Goal: Book appointment/travel/reservation

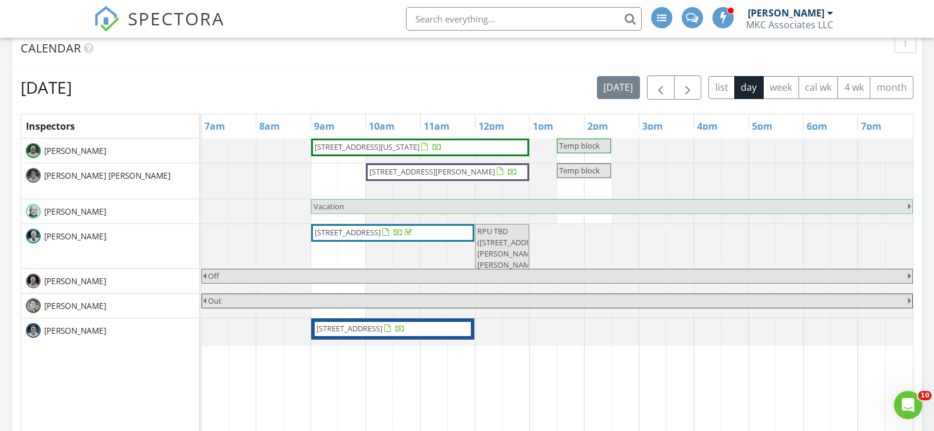
scroll to position [389, 0]
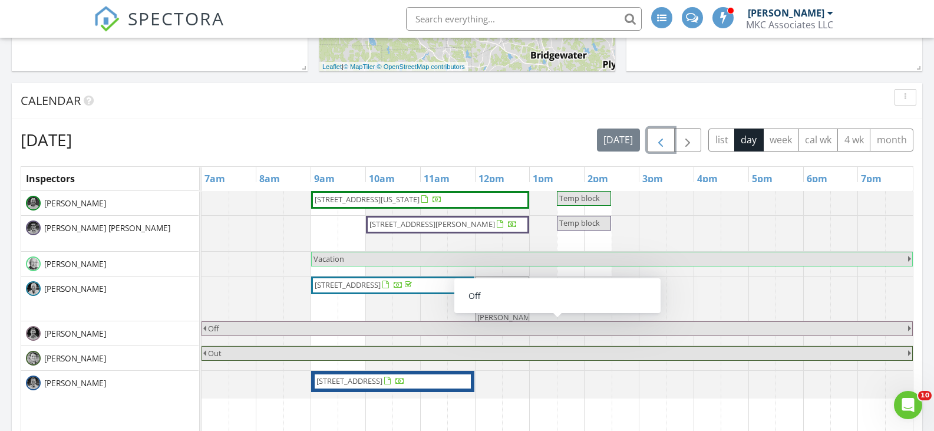
click at [653, 143] on button "button" at bounding box center [661, 140] width 28 height 24
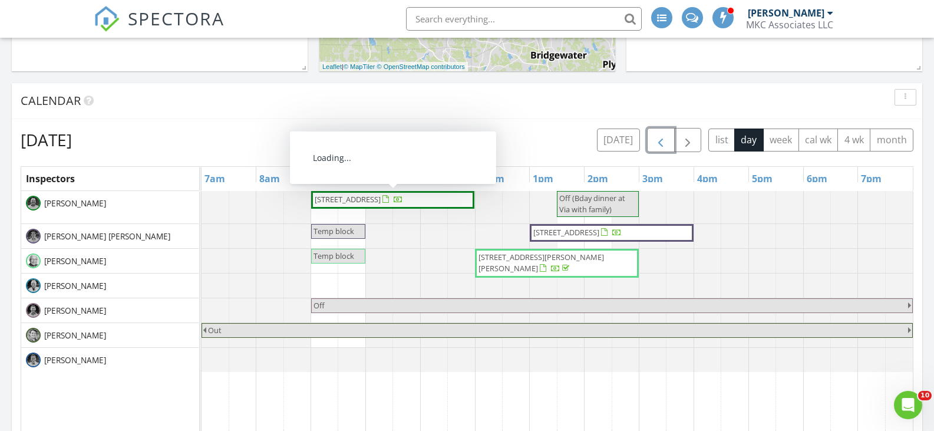
click at [381, 200] on span "14 Broadway, Stoneham 02180" at bounding box center [348, 199] width 66 height 11
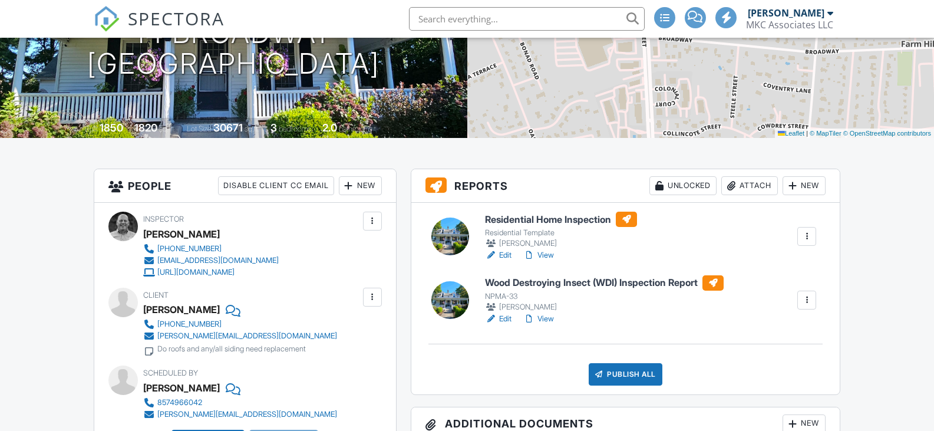
click at [598, 282] on h6 "Wood Destroying Insect (WDI) Inspection Report" at bounding box center [604, 282] width 239 height 15
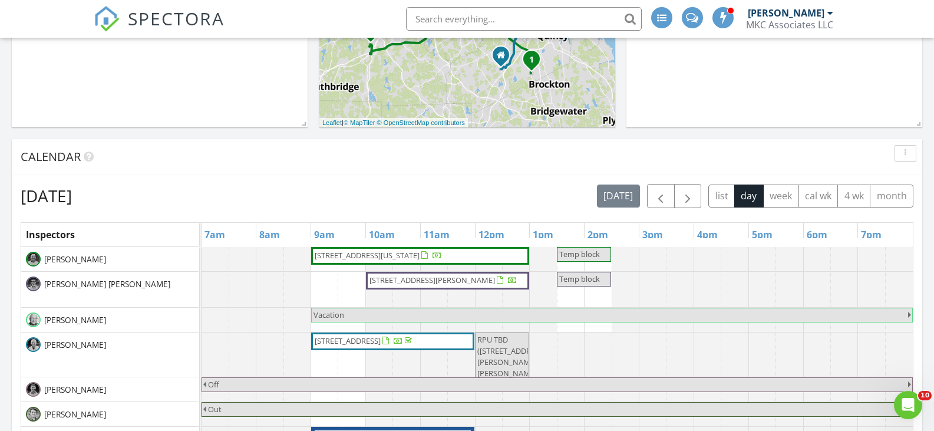
scroll to position [354, 0]
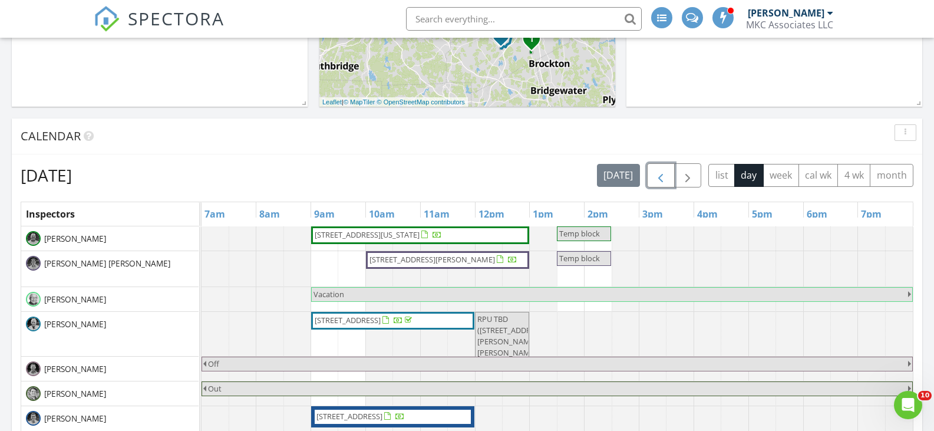
click at [654, 178] on span "button" at bounding box center [661, 176] width 14 height 14
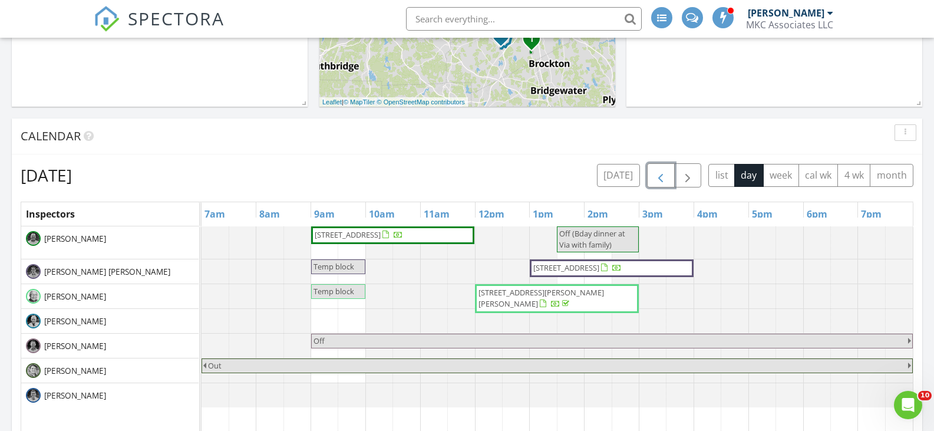
click at [655, 178] on span "button" at bounding box center [661, 176] width 14 height 14
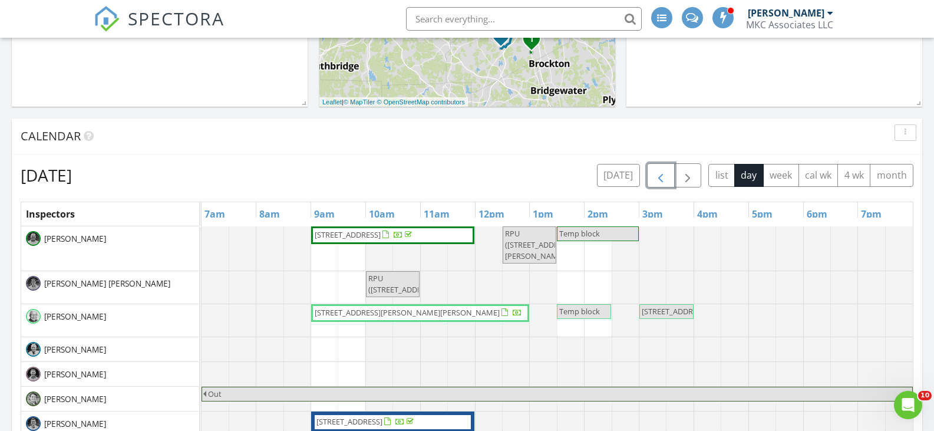
click at [655, 177] on span "button" at bounding box center [661, 176] width 14 height 14
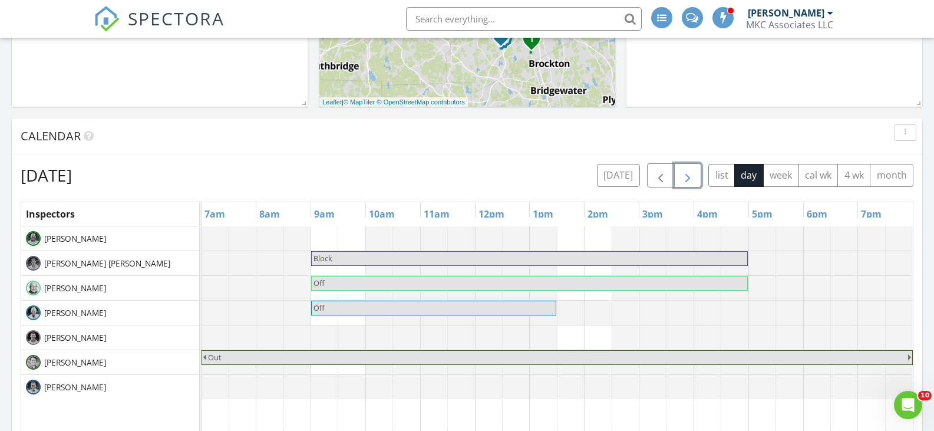
click at [692, 171] on span "button" at bounding box center [688, 176] width 14 height 14
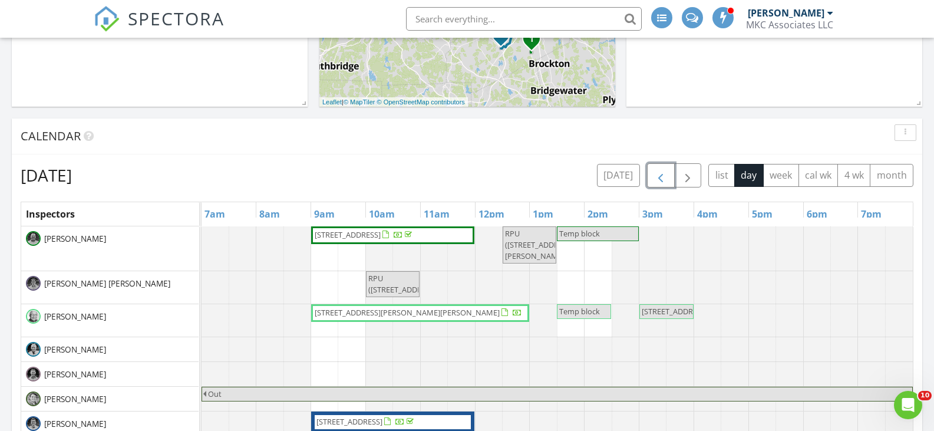
click at [661, 177] on span "button" at bounding box center [661, 176] width 14 height 14
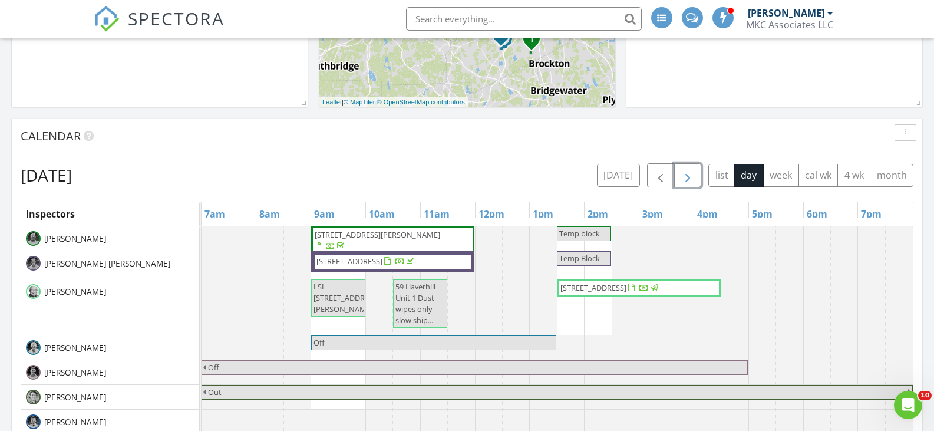
click at [684, 173] on span "button" at bounding box center [688, 176] width 14 height 14
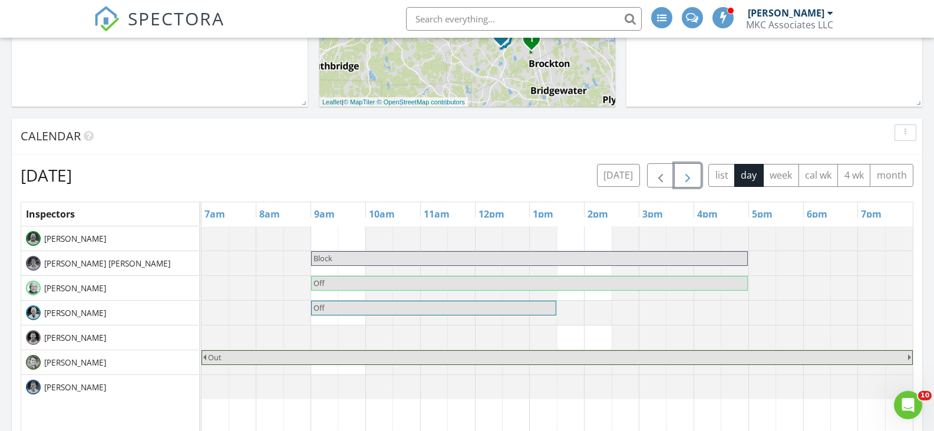
click at [684, 173] on span "button" at bounding box center [688, 176] width 14 height 14
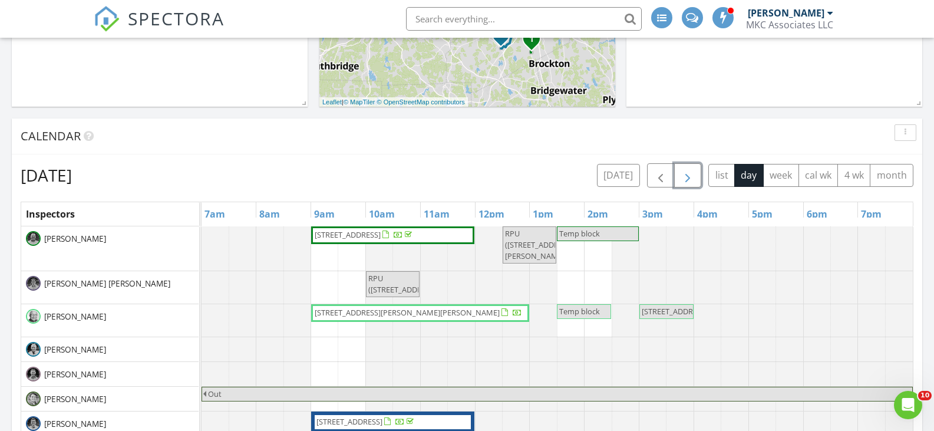
click at [684, 173] on span "button" at bounding box center [688, 176] width 14 height 14
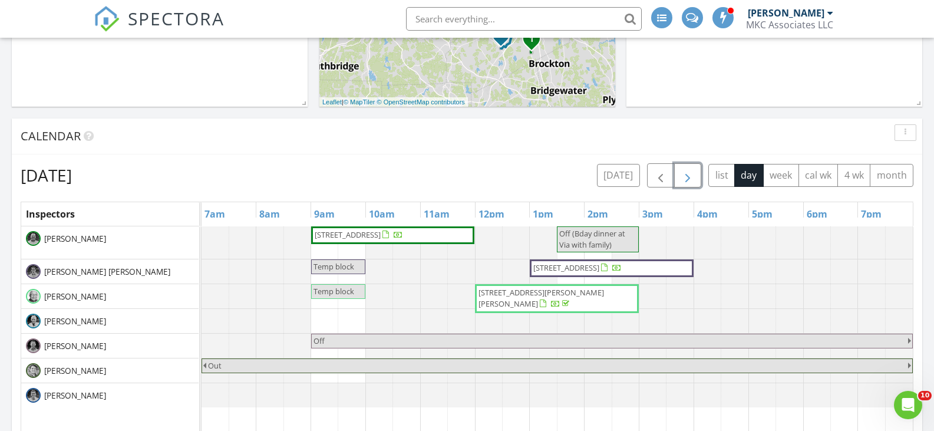
click at [381, 234] on span "14 Broadway, Stoneham 02180" at bounding box center [348, 234] width 66 height 11
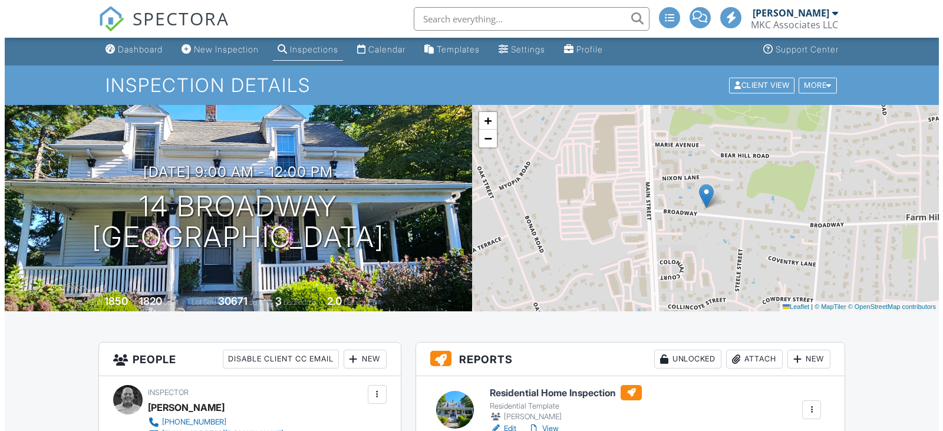
scroll to position [295, 0]
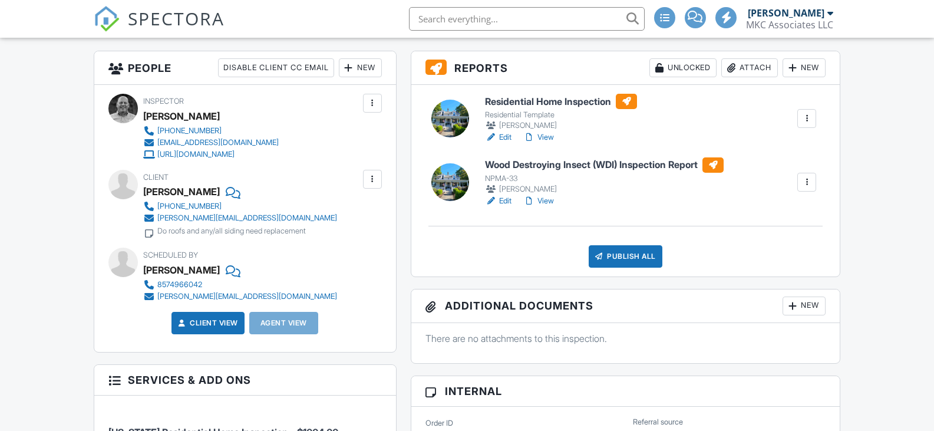
click at [609, 261] on div "Publish All" at bounding box center [626, 256] width 74 height 22
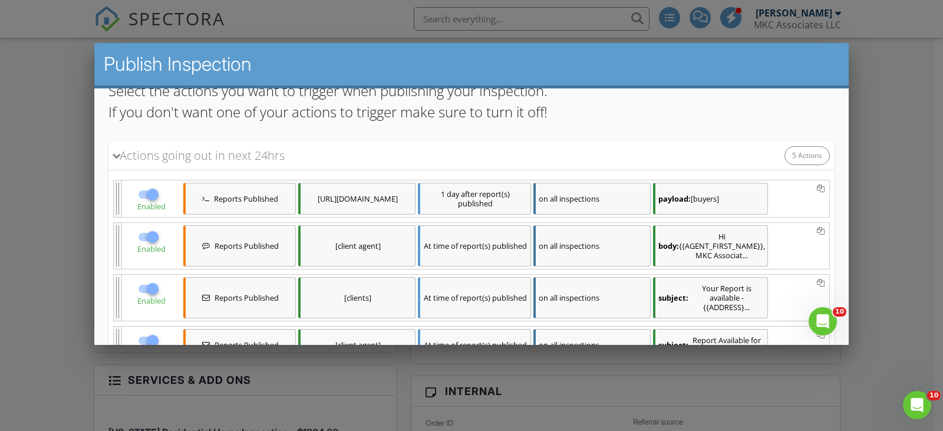
scroll to position [118, 0]
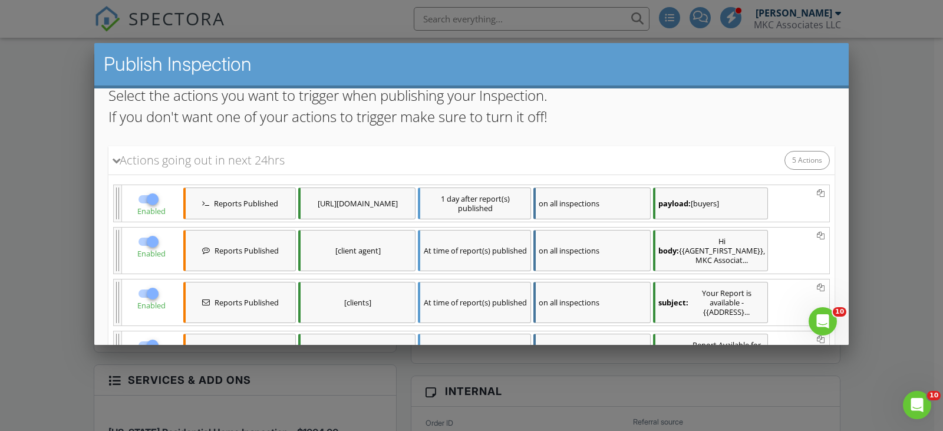
click at [151, 241] on div at bounding box center [153, 242] width 20 height 20
checkbox input "false"
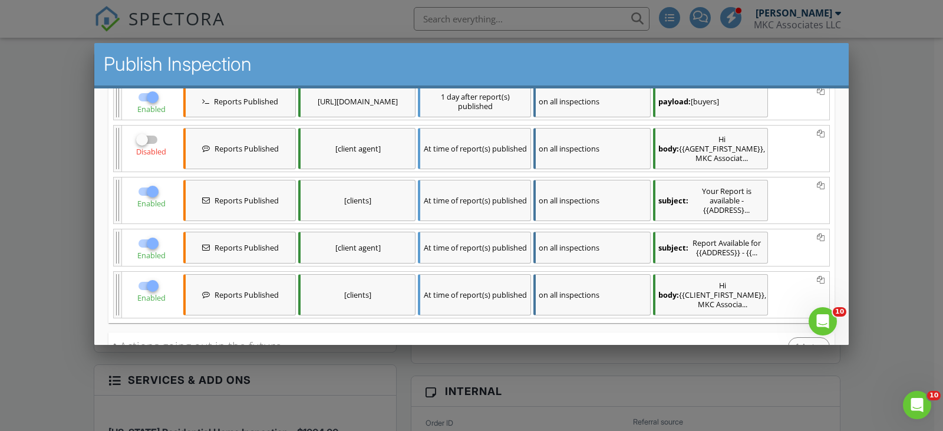
scroll to position [236, 0]
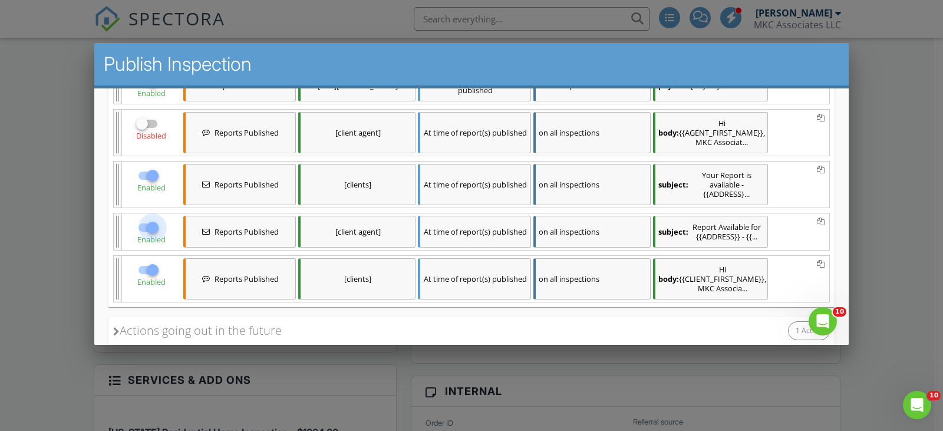
click at [148, 226] on div at bounding box center [153, 228] width 20 height 20
checkbox input "false"
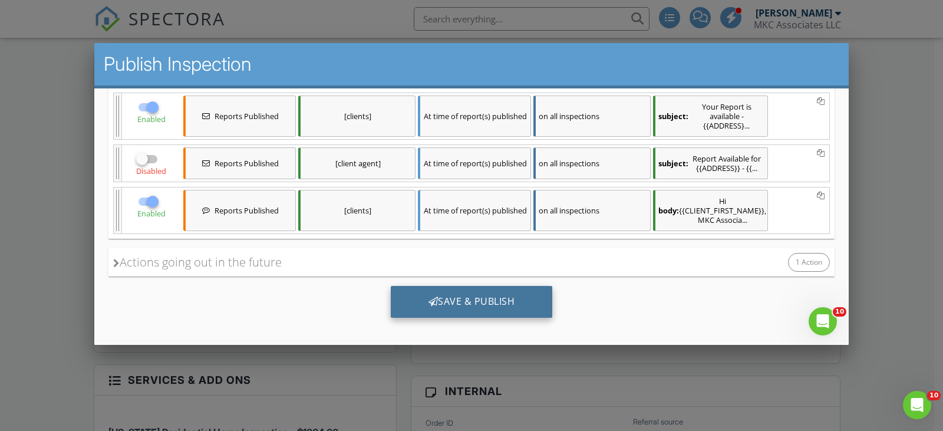
scroll to position [307, 0]
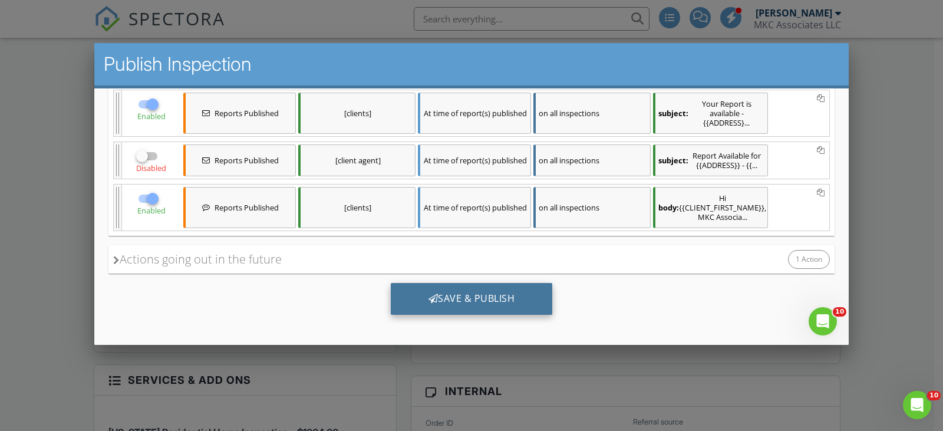
click at [466, 295] on div "Save & Publish" at bounding box center [472, 299] width 162 height 32
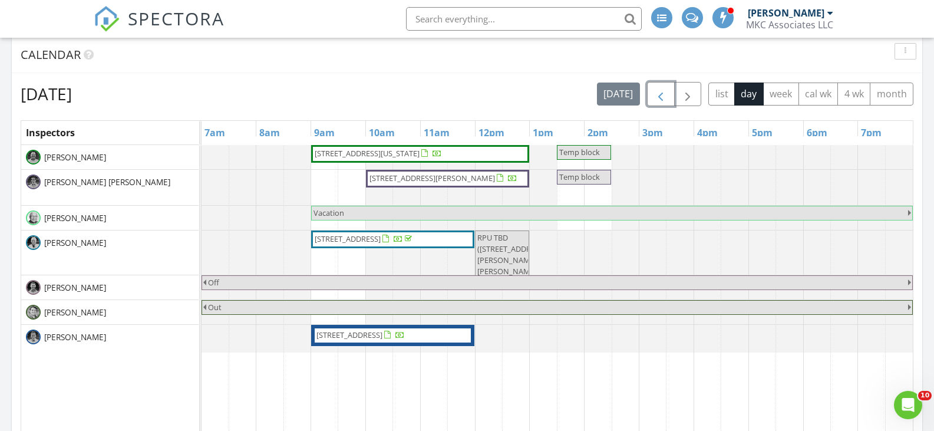
click at [661, 95] on span "button" at bounding box center [661, 94] width 14 height 14
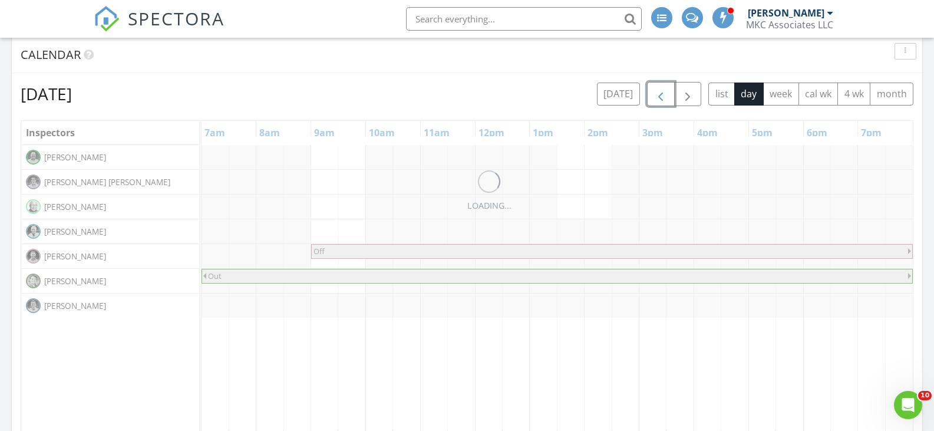
click at [661, 95] on span "button" at bounding box center [661, 94] width 14 height 14
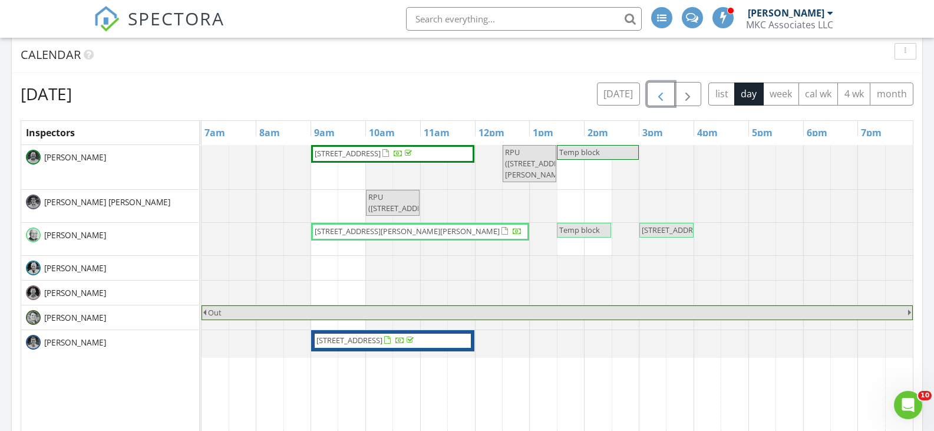
click at [658, 96] on span "button" at bounding box center [661, 94] width 14 height 14
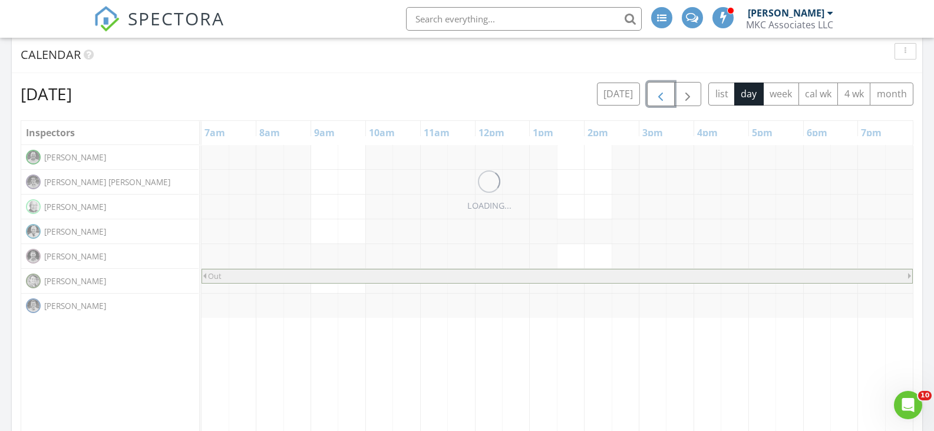
click at [658, 96] on span "button" at bounding box center [661, 94] width 14 height 14
click at [658, 95] on span "button" at bounding box center [661, 94] width 14 height 14
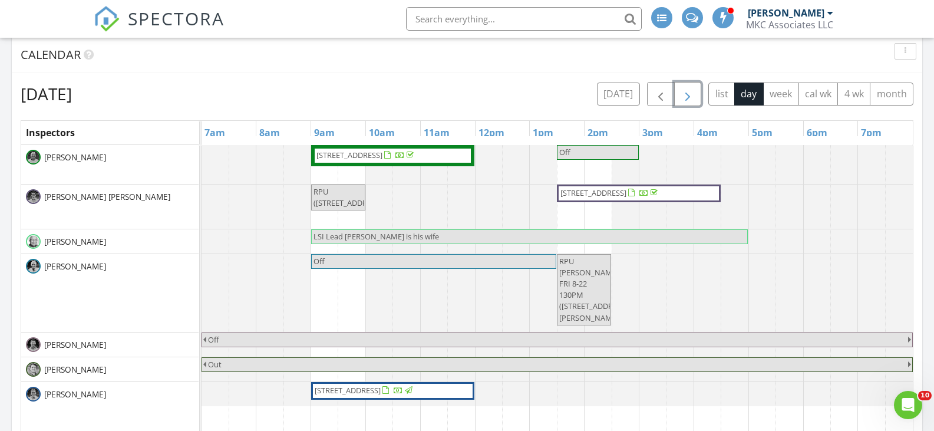
click at [686, 93] on span "button" at bounding box center [688, 94] width 14 height 14
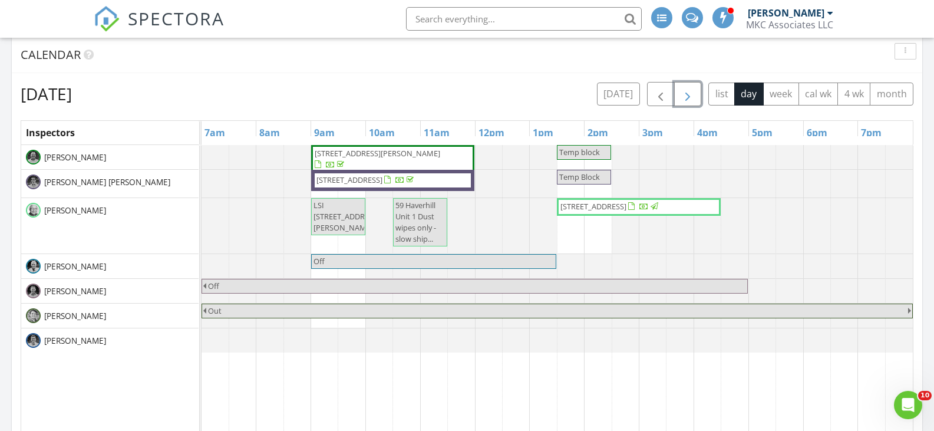
click at [686, 93] on span "button" at bounding box center [688, 94] width 14 height 14
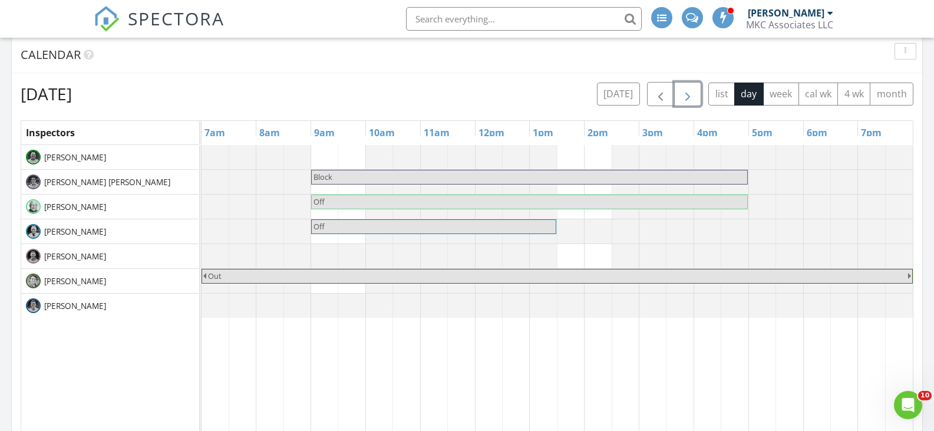
click at [686, 93] on span "button" at bounding box center [688, 94] width 14 height 14
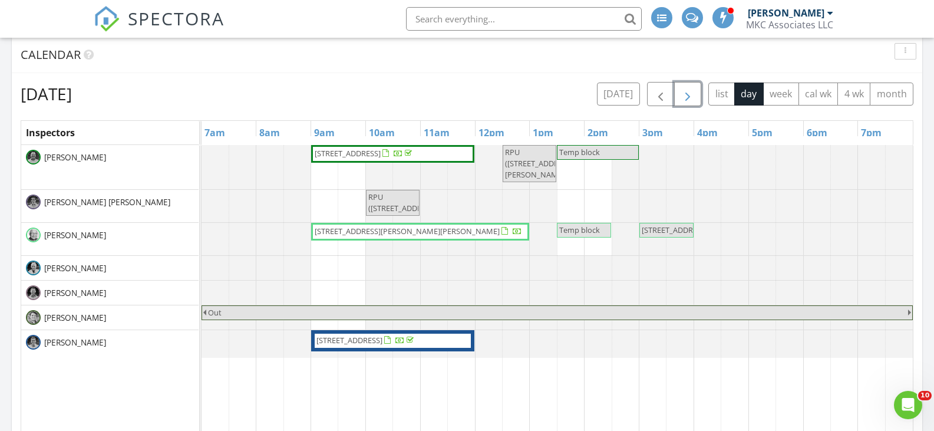
click at [686, 93] on span "button" at bounding box center [688, 94] width 14 height 14
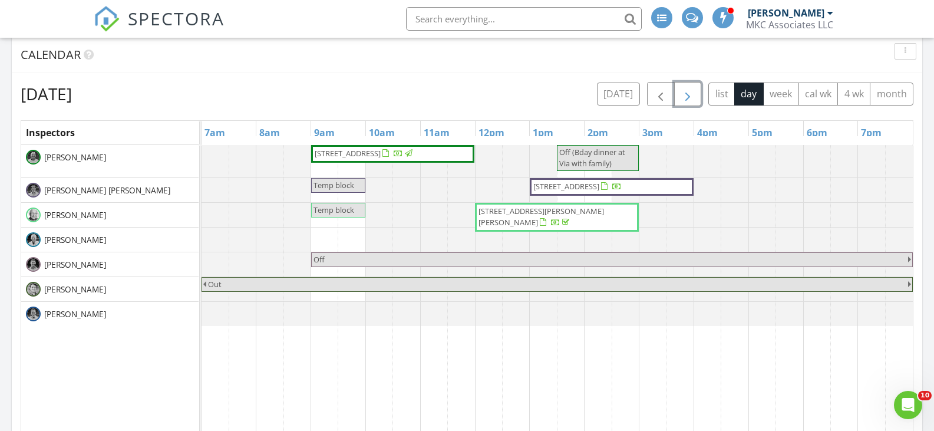
click at [686, 93] on span "button" at bounding box center [688, 94] width 14 height 14
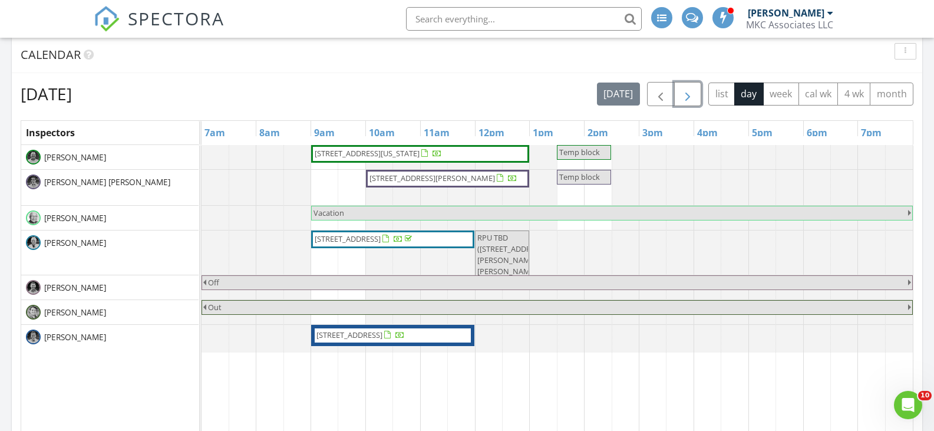
click at [686, 93] on span "button" at bounding box center [688, 94] width 14 height 14
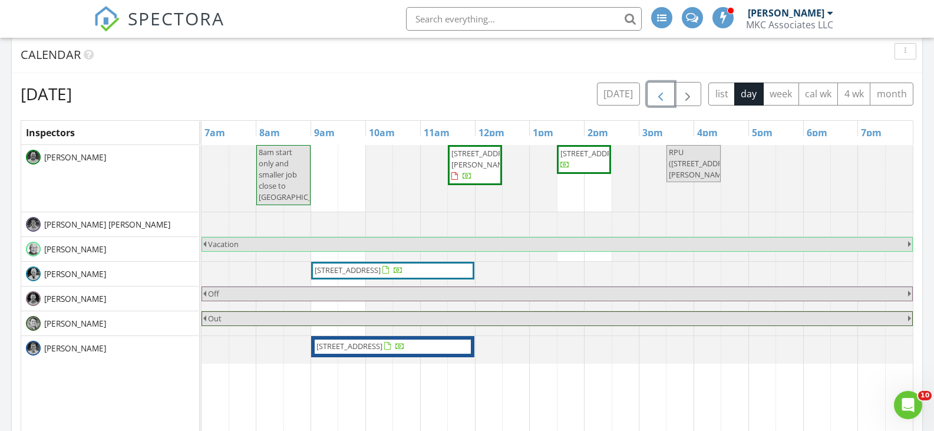
click at [657, 99] on span "button" at bounding box center [661, 94] width 14 height 14
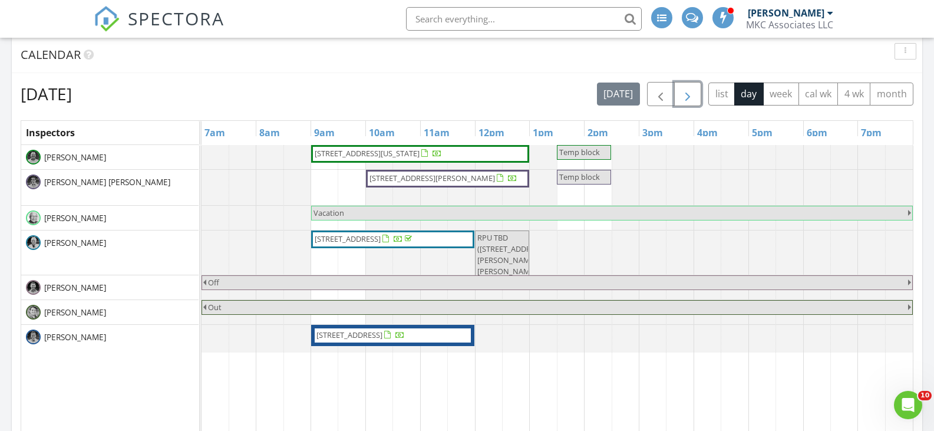
click at [684, 95] on span "button" at bounding box center [688, 94] width 14 height 14
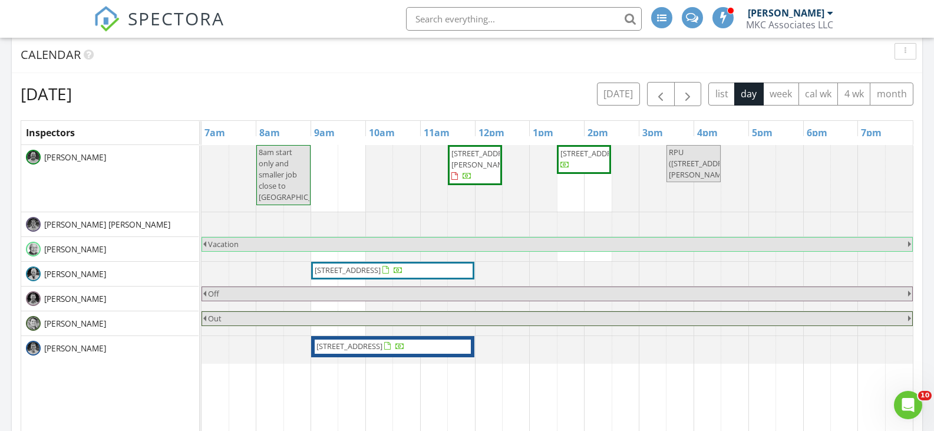
drag, startPoint x: 683, startPoint y: 97, endPoint x: 537, endPoint y: 79, distance: 147.3
click at [537, 79] on div "Thursday, August 28, 2025 today list day week cal wk 4 wk month Inspectors 7am …" at bounding box center [467, 341] width 911 height 536
click at [688, 97] on span "button" at bounding box center [688, 94] width 14 height 14
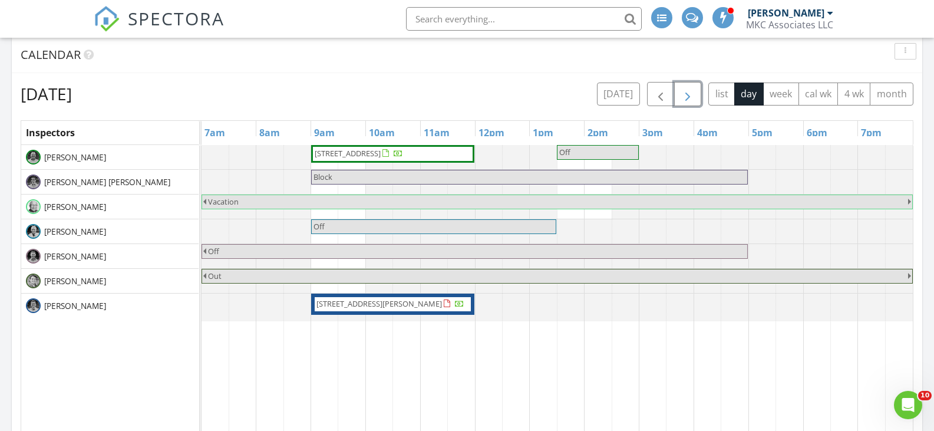
click at [688, 97] on span "button" at bounding box center [688, 94] width 14 height 14
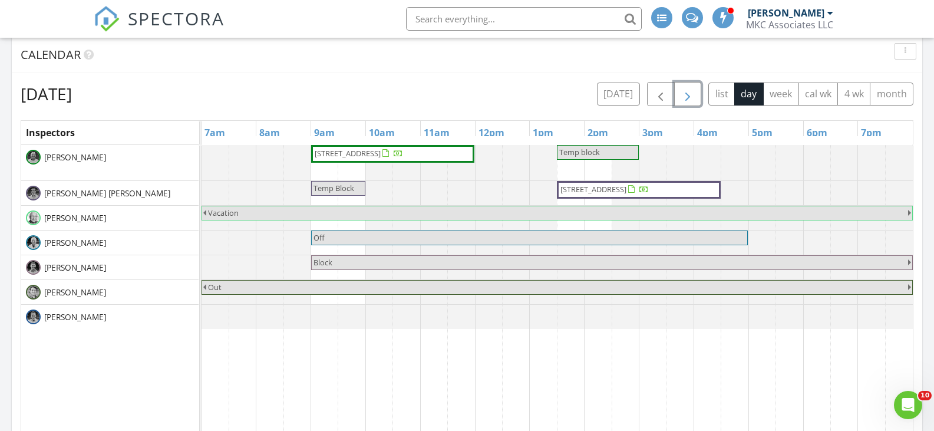
click at [688, 97] on span "button" at bounding box center [688, 94] width 14 height 14
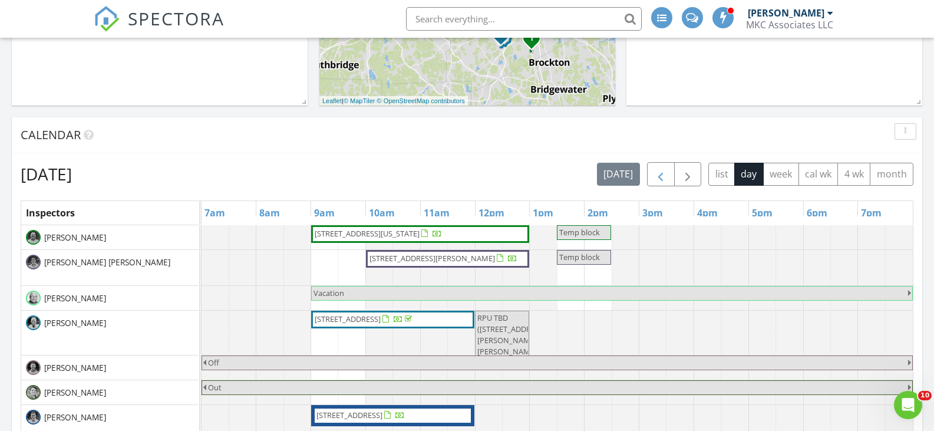
scroll to position [354, 0]
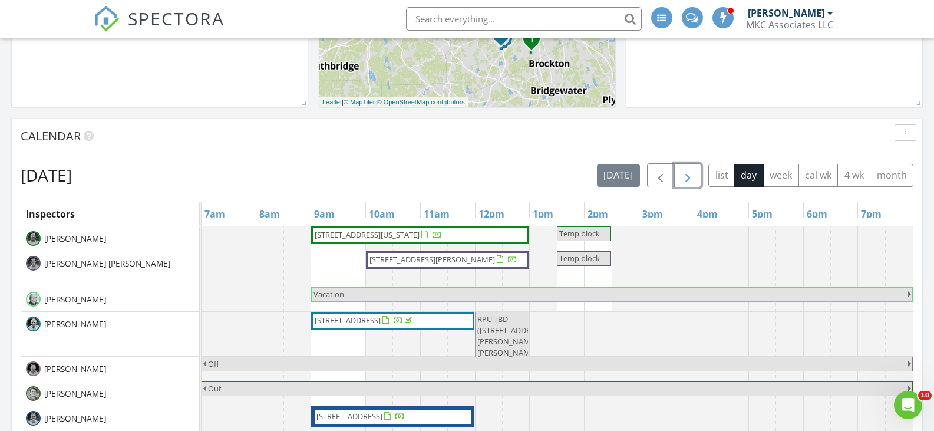
click at [685, 177] on span "button" at bounding box center [688, 176] width 14 height 14
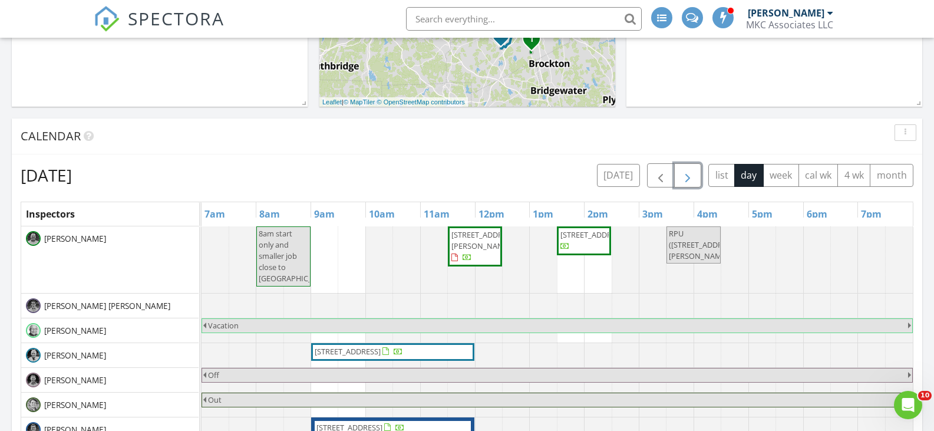
click at [685, 177] on span "button" at bounding box center [688, 176] width 14 height 14
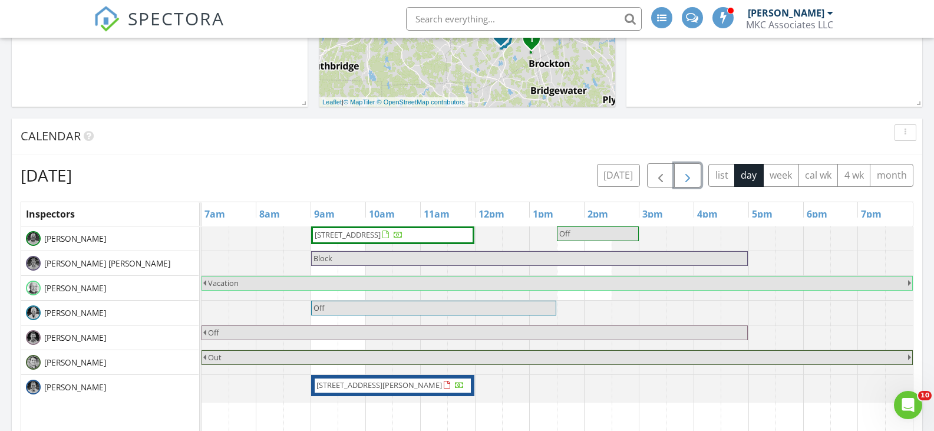
click at [685, 177] on span "button" at bounding box center [688, 176] width 14 height 14
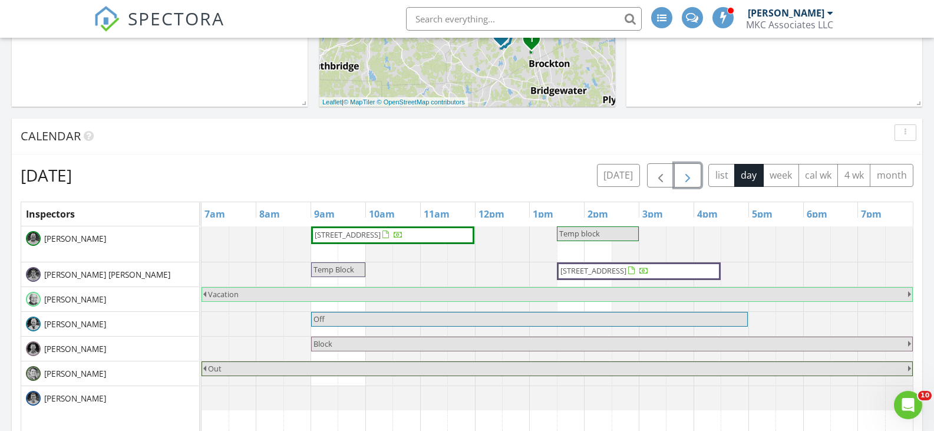
click at [685, 176] on span "button" at bounding box center [688, 176] width 14 height 14
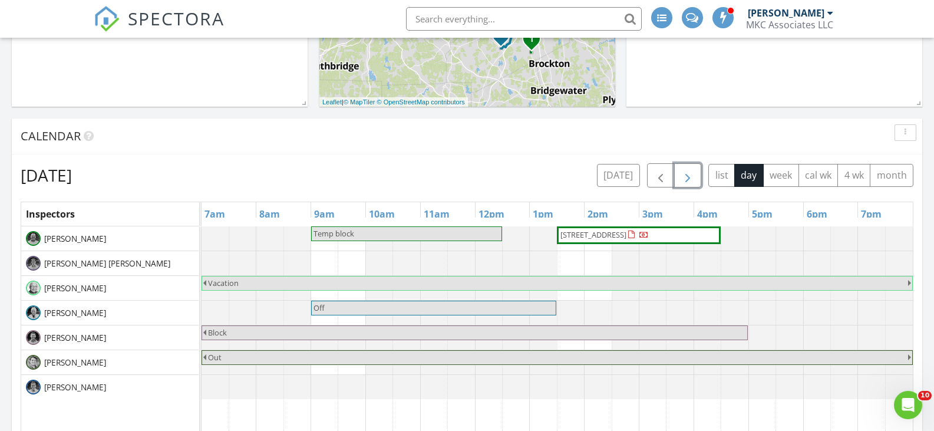
click at [685, 176] on span "button" at bounding box center [688, 176] width 14 height 14
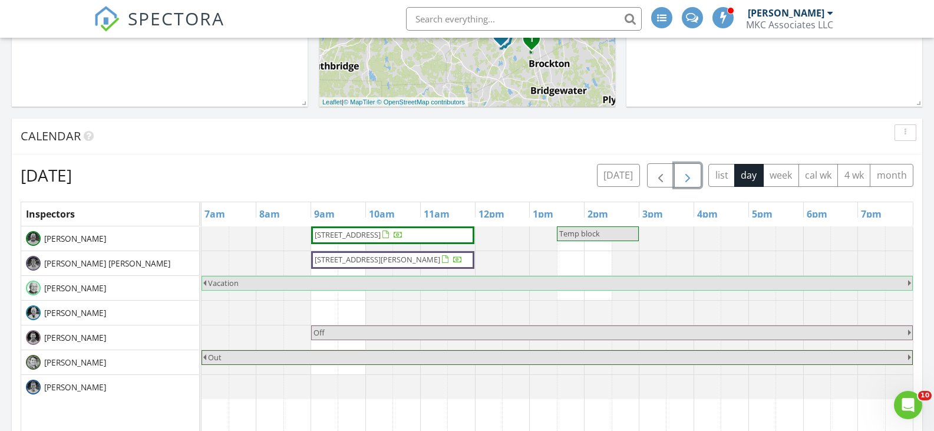
click at [685, 176] on span "button" at bounding box center [688, 176] width 14 height 14
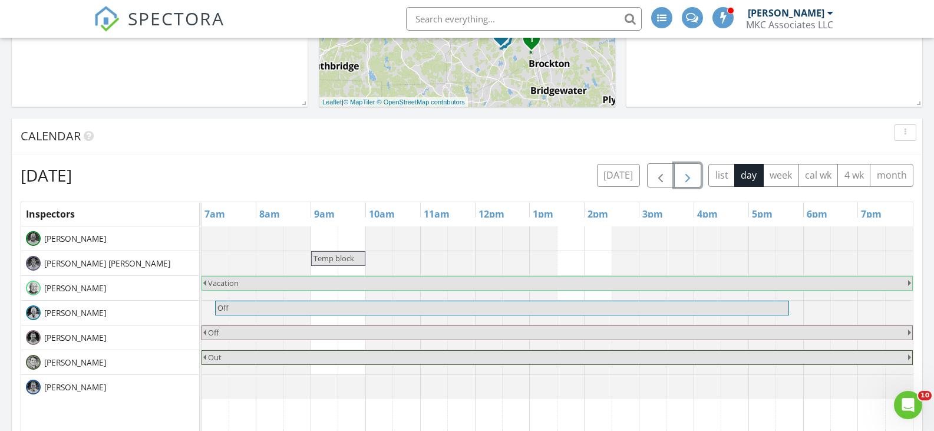
click at [685, 176] on span "button" at bounding box center [688, 176] width 14 height 14
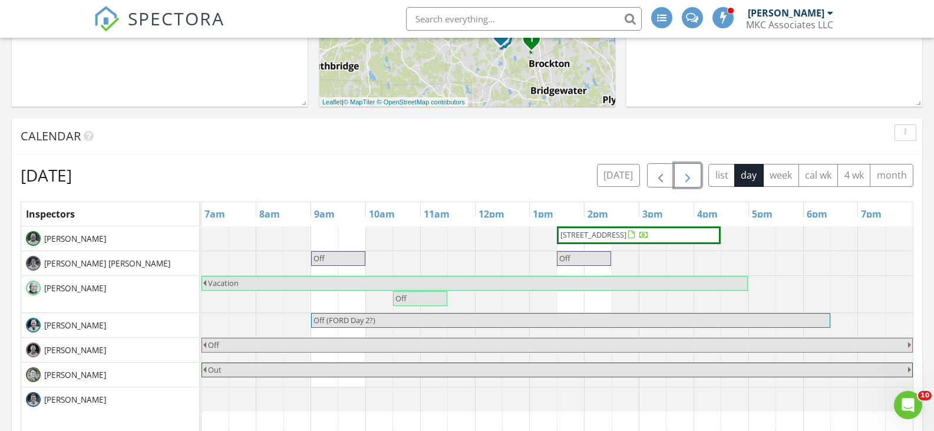
click at [625, 235] on span "20 Broadway, Watertown 02472" at bounding box center [594, 234] width 66 height 11
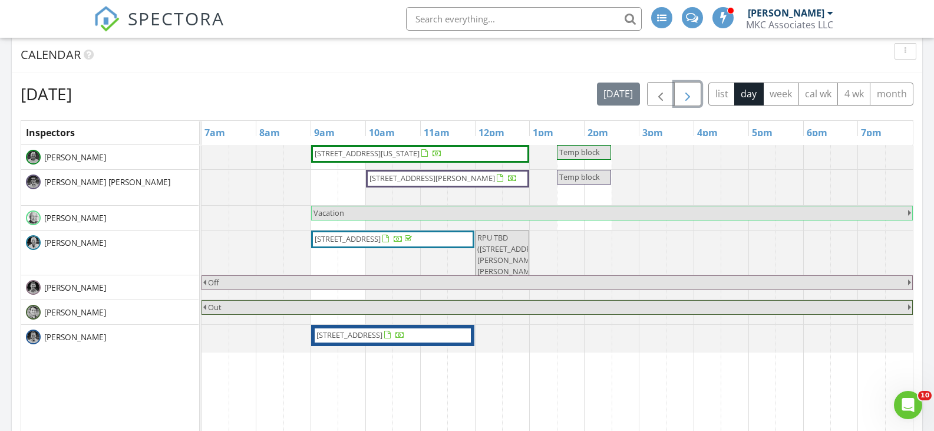
click at [686, 95] on span "button" at bounding box center [688, 94] width 14 height 14
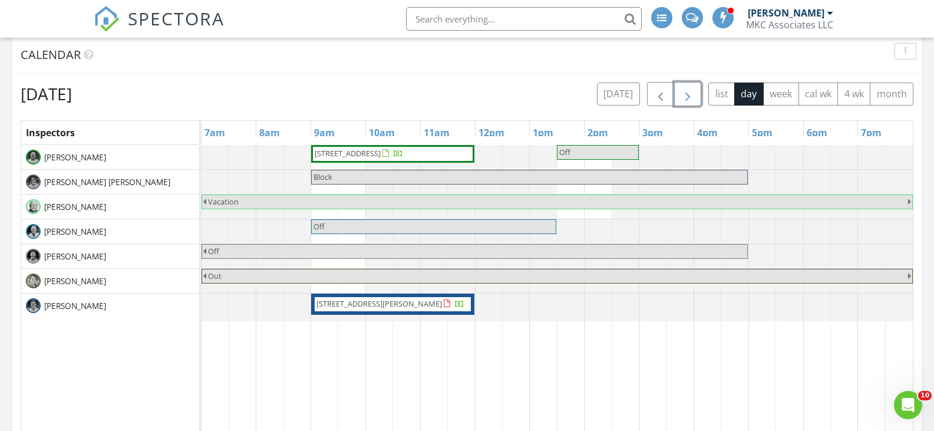
click at [686, 95] on span "button" at bounding box center [688, 94] width 14 height 14
click at [686, 94] on span "button" at bounding box center [688, 94] width 14 height 14
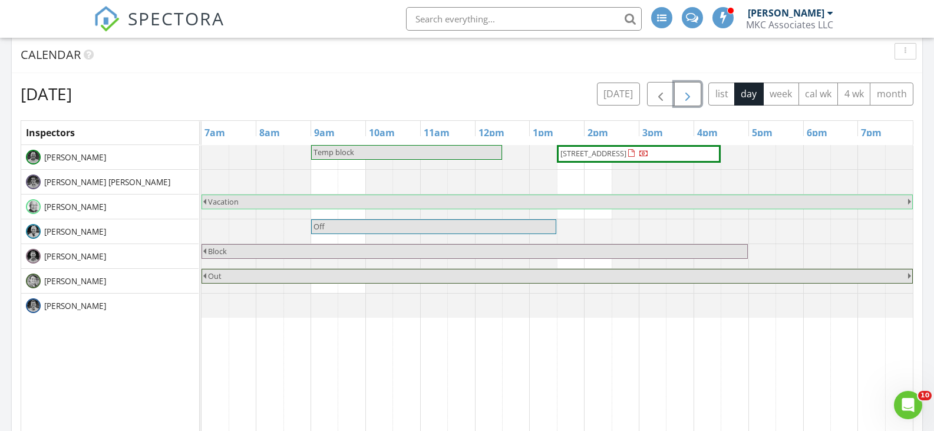
click at [686, 94] on span "button" at bounding box center [688, 94] width 14 height 14
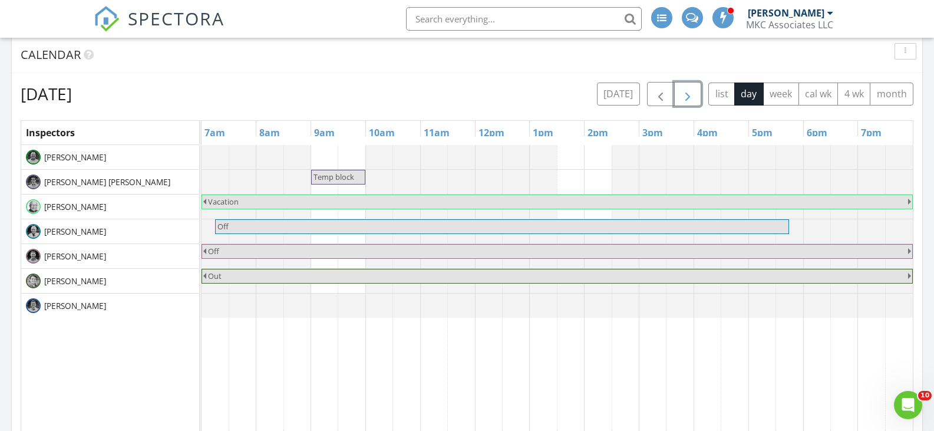
click at [686, 94] on span "button" at bounding box center [688, 94] width 14 height 14
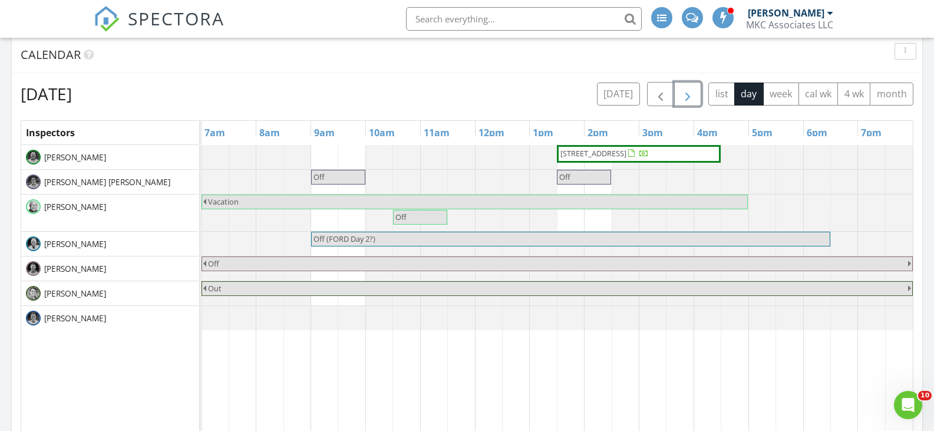
click at [329, 159] on div "20 Broadway, Watertown 02472 Off Off Vacation Off Off (FORD Day 2?) Off Out" at bounding box center [557, 372] width 711 height 455
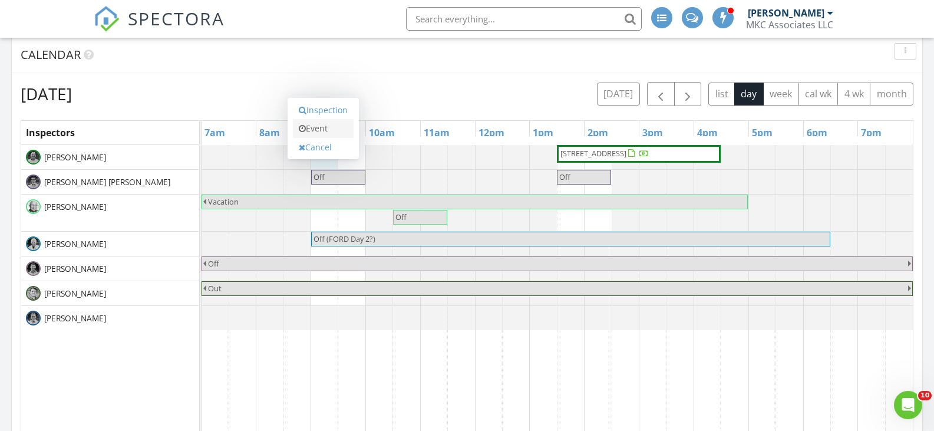
click at [327, 129] on link "Event" at bounding box center [323, 128] width 61 height 19
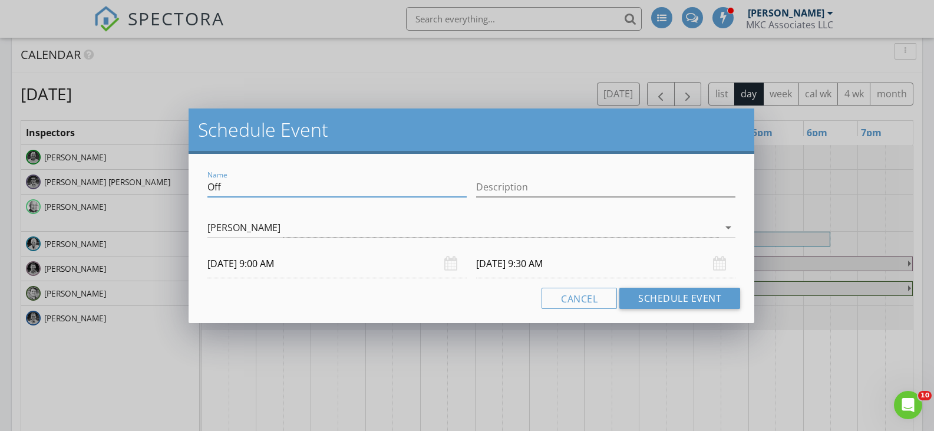
click at [236, 185] on input "Off" at bounding box center [336, 186] width 259 height 19
type input "O"
type input "Temp block"
click at [453, 304] on div "Cancel Schedule Event" at bounding box center [472, 298] width 538 height 21
click at [533, 263] on input "09/03/2025 9:30 AM" at bounding box center [605, 263] width 259 height 29
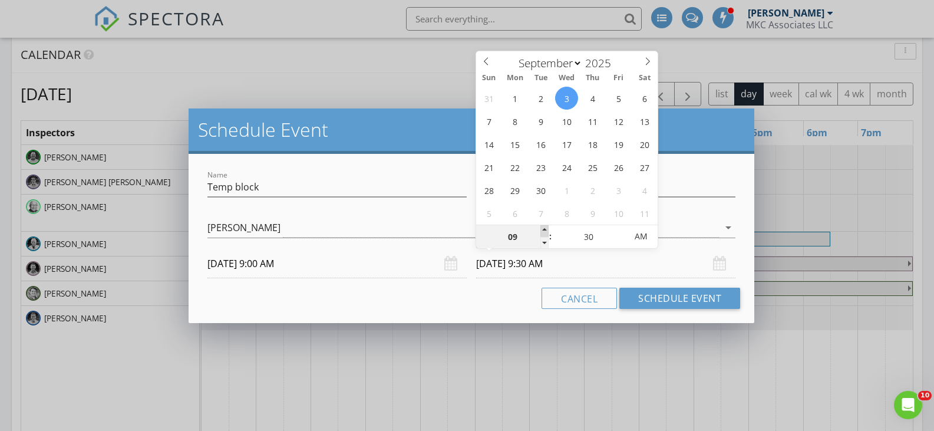
type input "10"
type input "09/03/2025 10:30 AM"
click at [545, 228] on span at bounding box center [545, 231] width 8 height 12
type input "11"
type input "09/03/2025 11:30 AM"
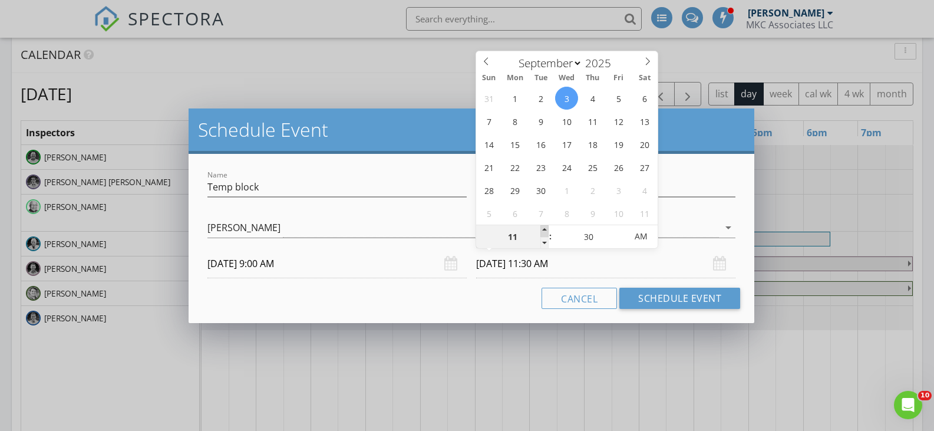
click at [545, 228] on span at bounding box center [545, 231] width 8 height 12
type input "12"
type input "09/03/2025 12:30 PM"
click at [545, 228] on span at bounding box center [545, 231] width 8 height 12
click at [710, 304] on button "Schedule Event" at bounding box center [680, 298] width 121 height 21
